Goal: Register for event/course: Register for event/course

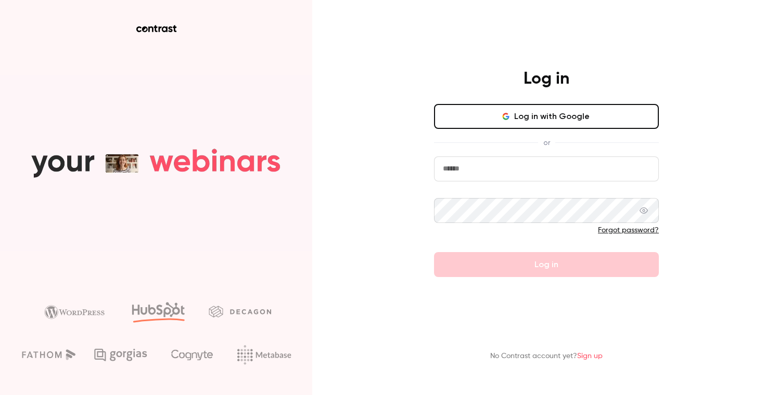
click at [485, 163] on input "email" at bounding box center [546, 169] width 225 height 25
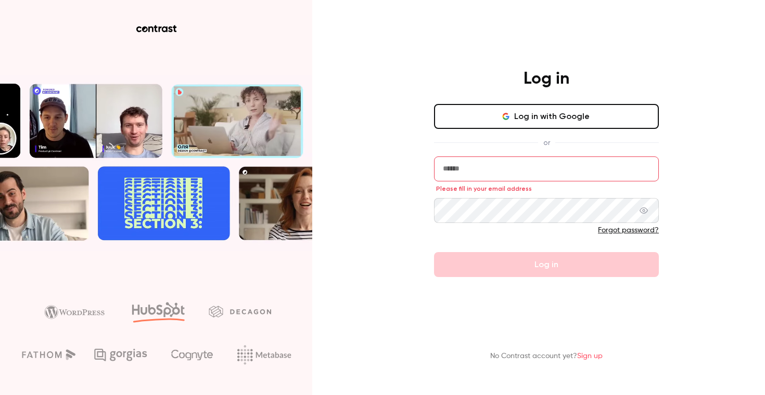
type input "**********"
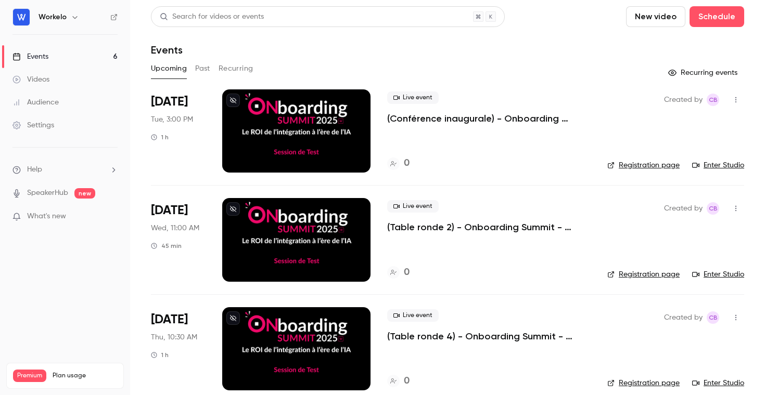
click at [38, 58] on div "Events" at bounding box center [30, 56] width 36 height 10
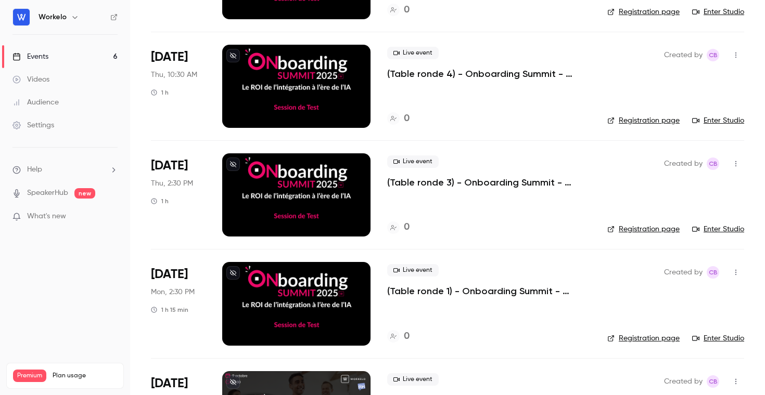
scroll to position [341, 0]
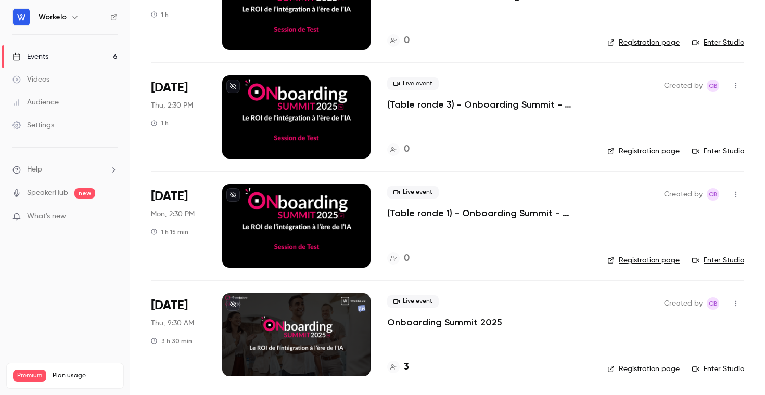
click at [431, 321] on p "Onboarding Summit 2025" at bounding box center [444, 322] width 115 height 12
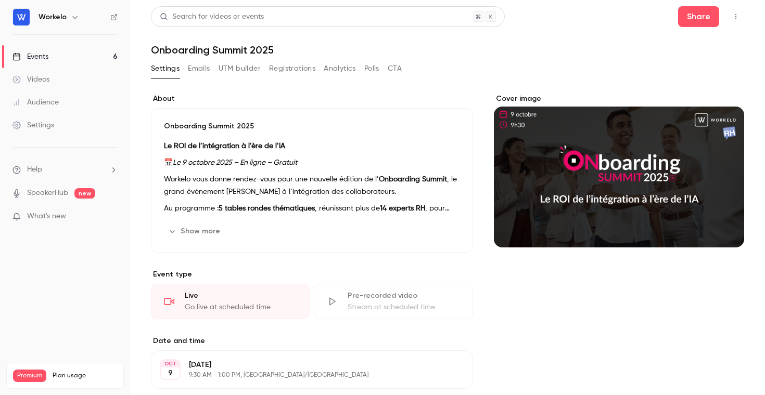
click at [286, 72] on button "Registrations" at bounding box center [292, 68] width 46 height 17
